Goal: Task Accomplishment & Management: Manage account settings

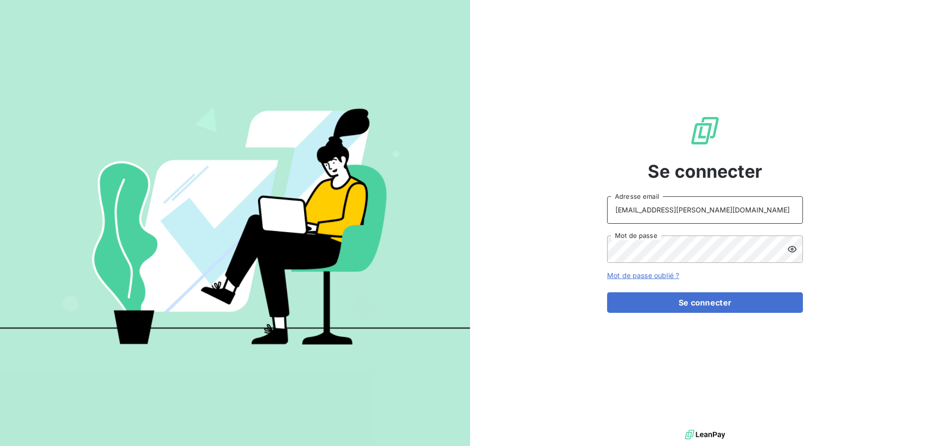
click at [736, 213] on input "[EMAIL_ADDRESS][PERSON_NAME][DOMAIN_NAME]" at bounding box center [705, 209] width 196 height 27
type input "[EMAIL_ADDRESS][PERSON_NAME][DOMAIN_NAME]"
click at [723, 295] on button "Se connecter" at bounding box center [705, 302] width 196 height 21
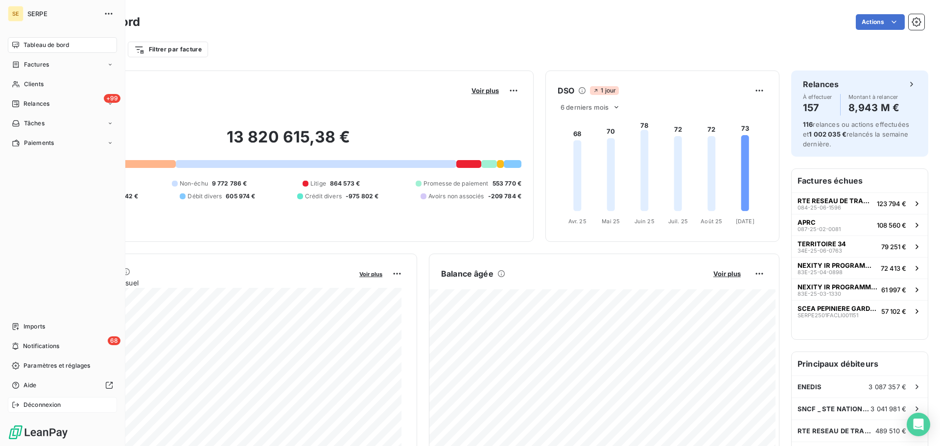
click at [18, 400] on div "Déconnexion" at bounding box center [62, 405] width 109 height 16
